Goal: Find contact information: Find contact information

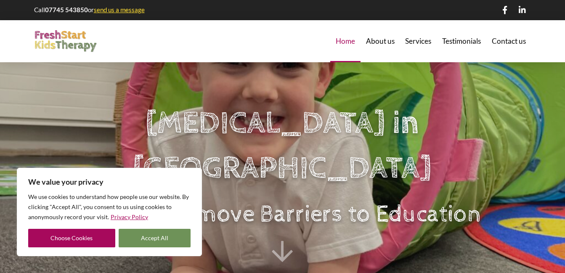
click at [148, 235] on button "Accept All" at bounding box center [155, 238] width 72 height 19
checkbox input "true"
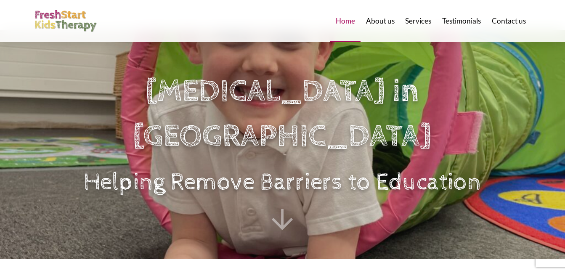
scroll to position [34, 0]
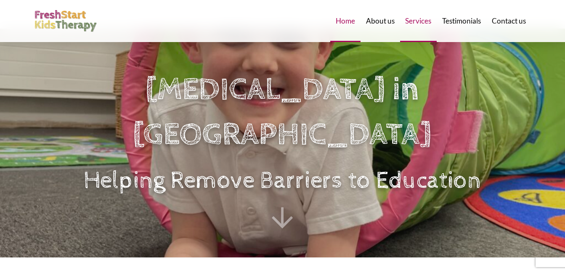
click at [411, 24] on span "Services" at bounding box center [418, 20] width 26 height 7
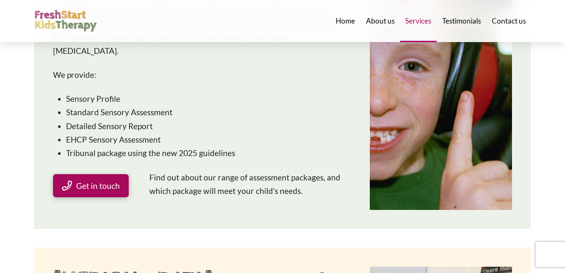
scroll to position [219, 0]
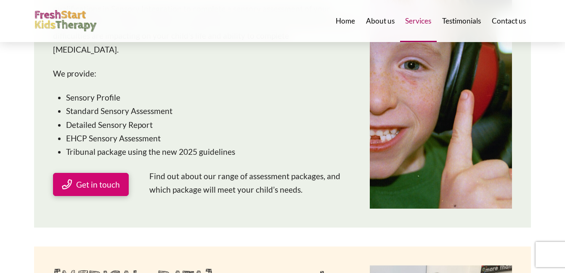
click at [102, 180] on span "Get in touch" at bounding box center [98, 184] width 44 height 8
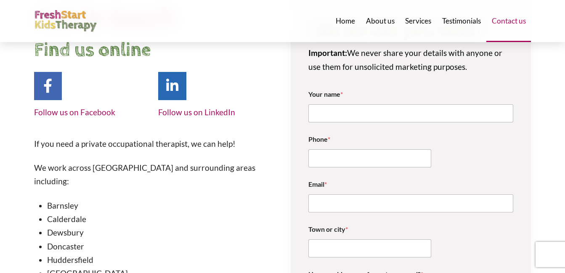
scroll to position [7, 0]
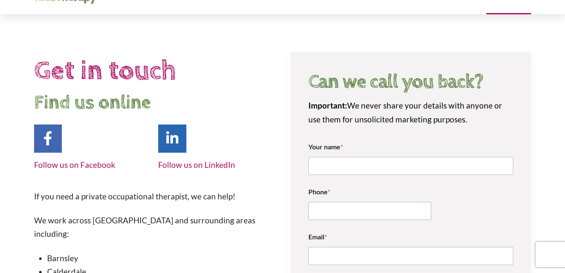
scroll to position [0, 0]
